Goal: Use online tool/utility: Utilize a website feature to perform a specific function

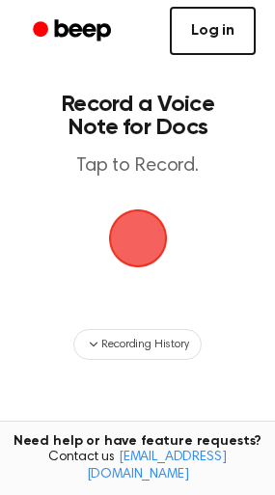
click at [194, 32] on link "Log in" at bounding box center [213, 31] width 86 height 48
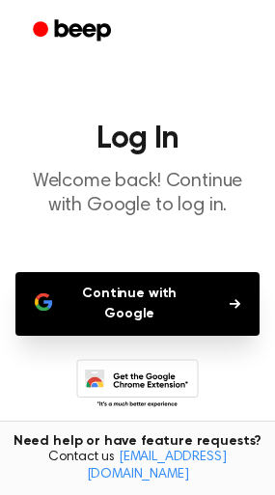
click at [164, 293] on button "Continue with Google" at bounding box center [137, 304] width 244 height 64
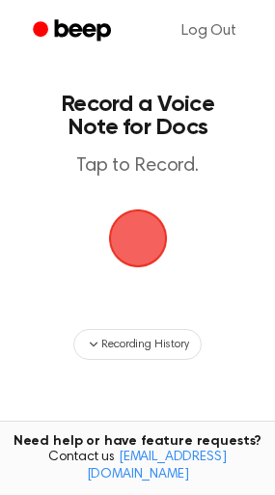
click at [135, 256] on span "button" at bounding box center [137, 239] width 63 height 63
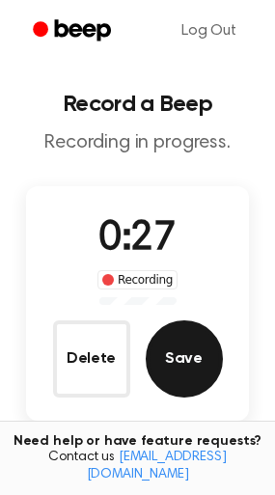
click at [161, 345] on button "Save" at bounding box center [184, 359] width 77 height 77
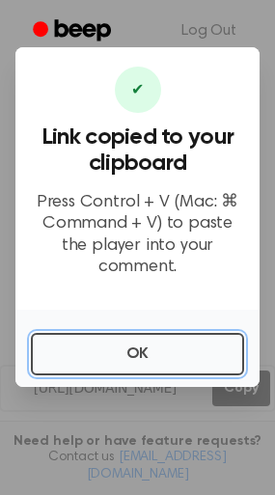
click at [161, 345] on button "OK" at bounding box center [137, 354] width 213 height 42
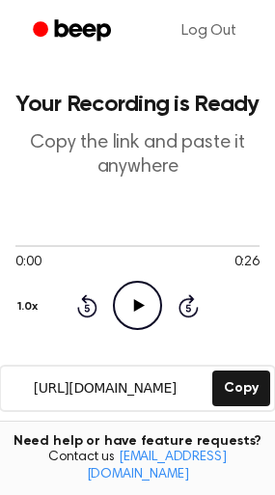
click at [139, 296] on icon "Play Audio" at bounding box center [137, 305] width 49 height 49
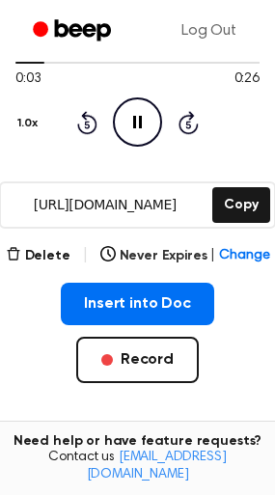
scroll to position [197, 0]
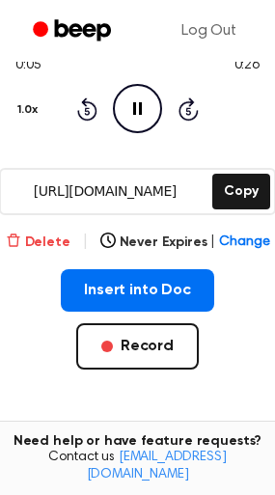
click at [64, 242] on button "Delete" at bounding box center [38, 243] width 65 height 20
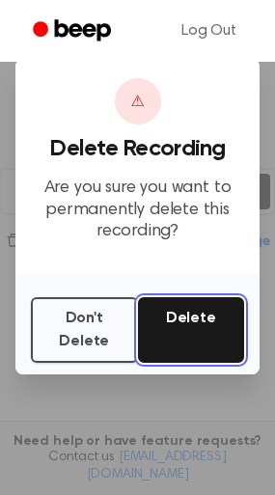
click at [172, 323] on button "Delete" at bounding box center [191, 330] width 107 height 66
